Goal: Task Accomplishment & Management: Use online tool/utility

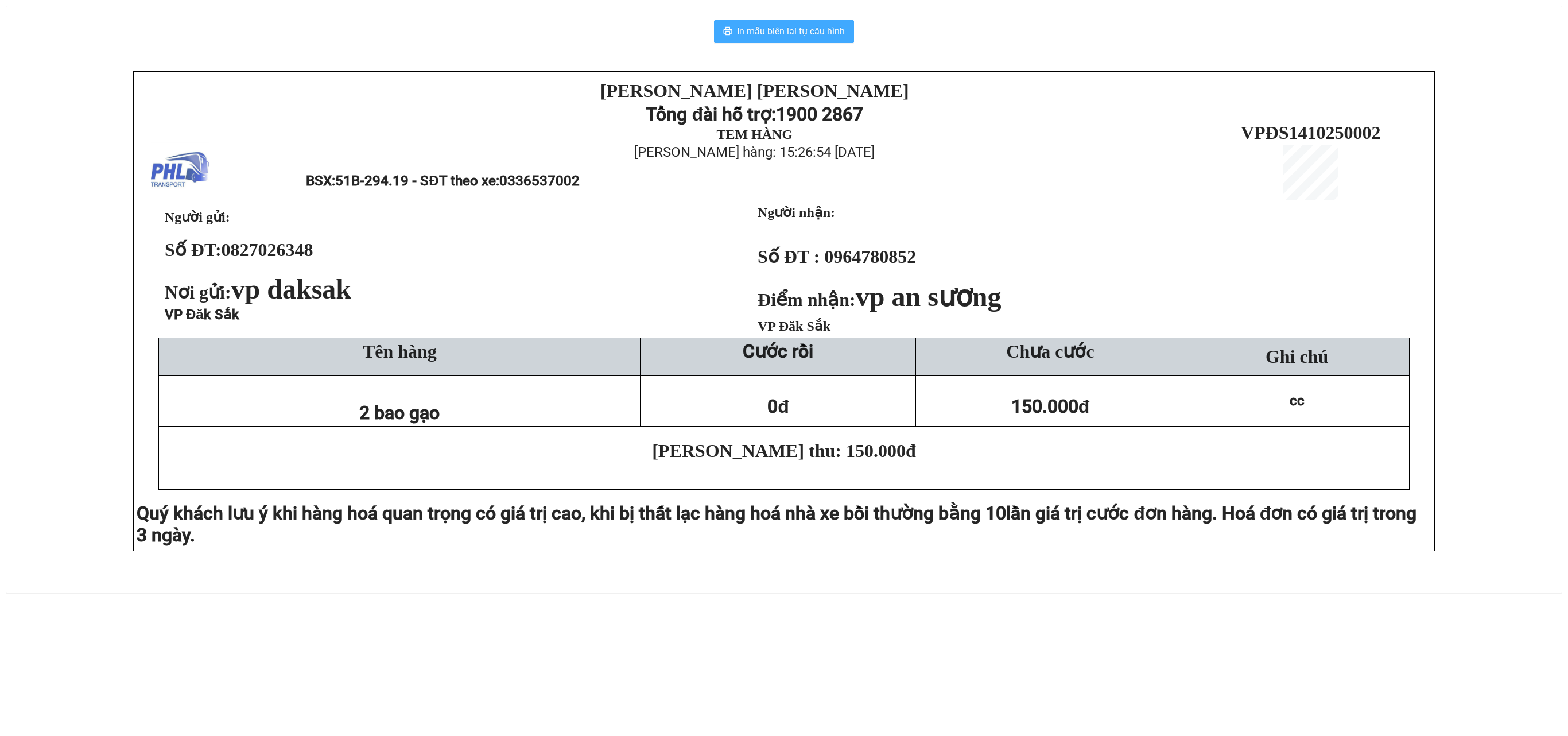
click at [765, 36] on span "In mẫu biên lai tự cấu hình" at bounding box center [790, 31] width 108 height 14
click at [815, 33] on span "In mẫu biên lai tự cấu hình" at bounding box center [790, 31] width 108 height 14
click at [807, 44] on div "In mẫu biên lai tự cấu hình PHƯƠNG HỒNG LINH Tổng đài hỗ trợ: 1900 2867 TEM HÀN…" at bounding box center [784, 300] width 1556 height 587
drag, startPoint x: 809, startPoint y: 36, endPoint x: 818, endPoint y: 38, distance: 9.2
click at [811, 36] on span "In mẫu biên lai tự cấu hình" at bounding box center [790, 31] width 108 height 14
